Goal: Information Seeking & Learning: Find specific page/section

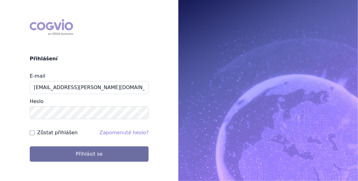
type input "jan.j.krivsky@gsk.com"
click at [32, 132] on input "Zůstat přihlášen" at bounding box center [32, 132] width 5 height 5
checkbox input "true"
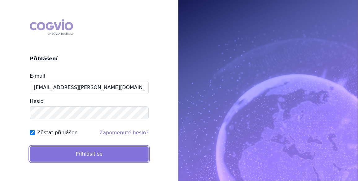
click at [64, 153] on button "Přihlásit se" at bounding box center [89, 153] width 119 height 15
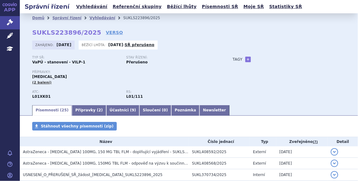
scroll to position [66, 0]
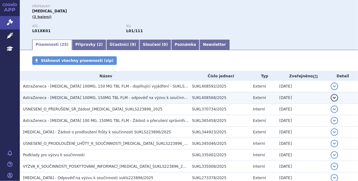
click at [79, 98] on span "AstraZeneca - [MEDICAL_DATA] 100MG, 150MG TBL FLM - odpověď na výzvu k součinno…" at bounding box center [149, 98] width 252 height 4
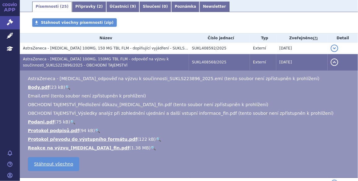
scroll to position [112, 0]
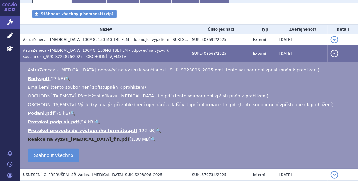
click at [73, 139] on link "Reakce na výzvu_[MEDICAL_DATA]_fin.pdf" at bounding box center [79, 139] width 102 height 5
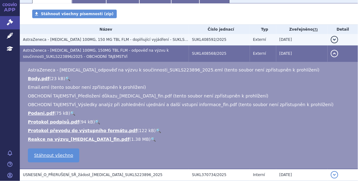
click at [67, 40] on span "AstraZeneca - [MEDICAL_DATA] 100MG, 150 MG TBL FLM - doplňující vyjádření - SUK…" at bounding box center [138, 39] width 231 height 4
